Goal: Task Accomplishment & Management: Use online tool/utility

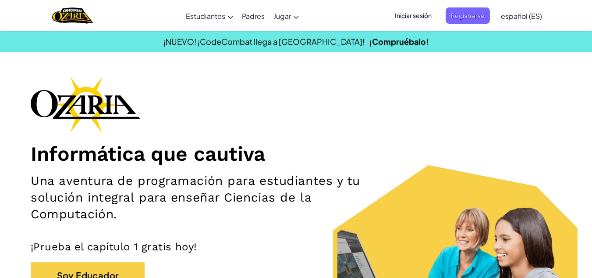
click at [560, 104] on div "Informática que cautiva Una aventura de programación para estudiantes y tu solu…" at bounding box center [296, 204] width 531 height 256
click at [414, 20] on span "Iniciar sesión" at bounding box center [413, 15] width 47 height 16
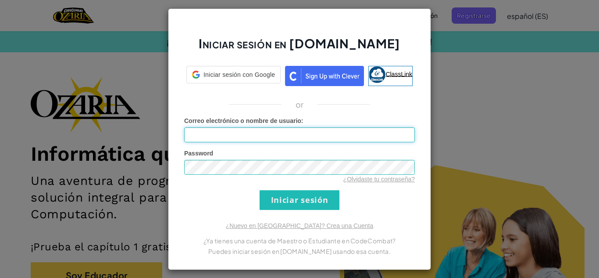
type input "[EMAIL_ADDRESS][DOMAIN_NAME]"
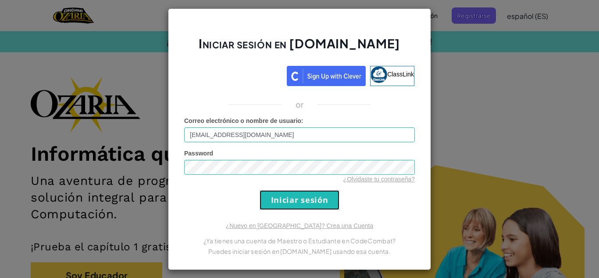
click at [306, 192] on input "Iniciar sesión" at bounding box center [300, 200] width 80 height 20
click at [311, 192] on input "Iniciar sesión" at bounding box center [300, 200] width 80 height 20
